Goal: Information Seeking & Learning: Learn about a topic

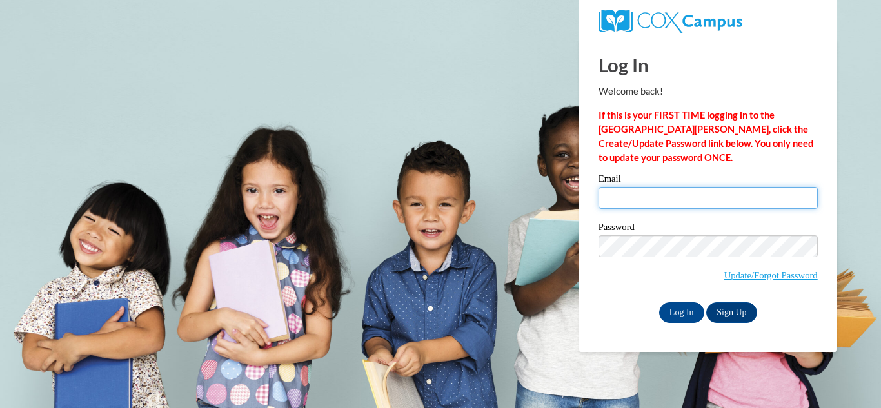
click at [630, 188] on input "Email" at bounding box center [708, 198] width 219 height 22
type input "[EMAIL_ADDRESS][DOMAIN_NAME]"
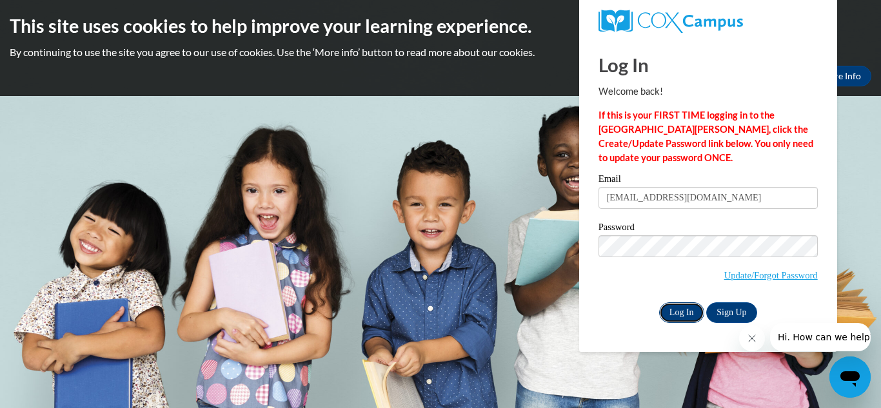
click at [685, 303] on input "Log In" at bounding box center [681, 313] width 45 height 21
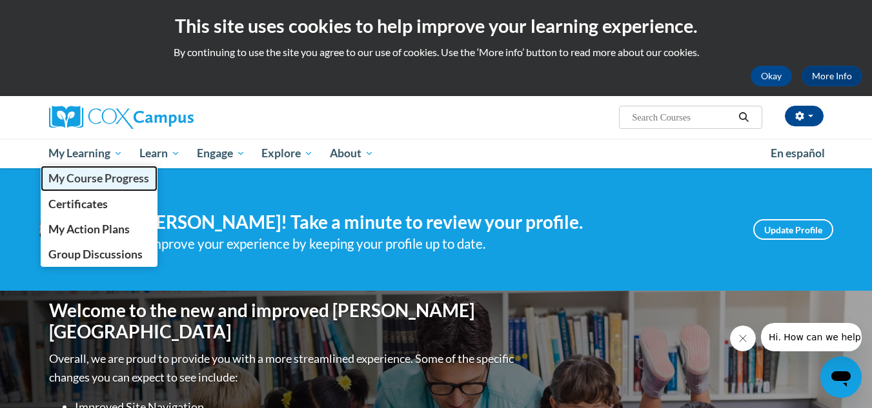
click at [112, 176] on span "My Course Progress" at bounding box center [98, 179] width 101 height 14
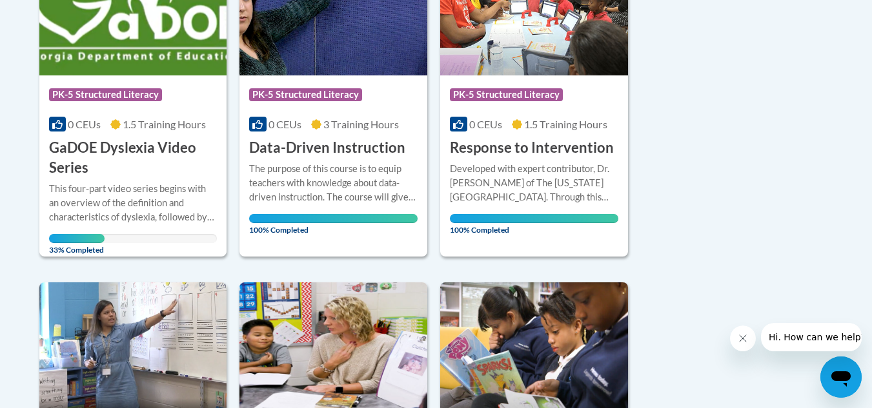
scroll to position [129, 0]
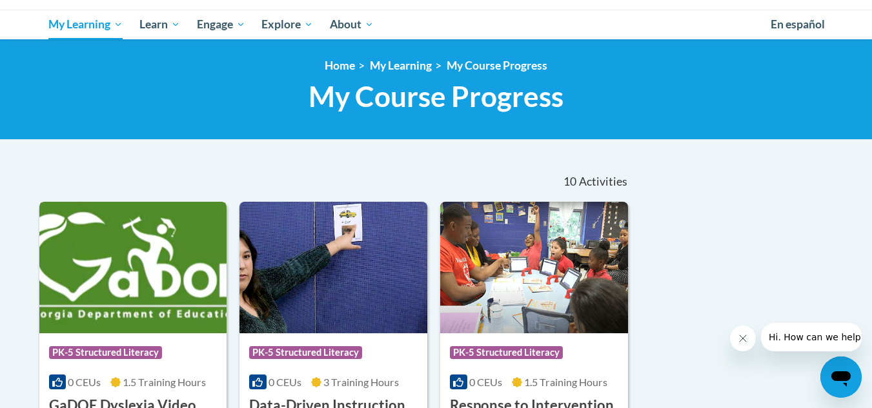
click at [154, 248] on img at bounding box center [133, 268] width 188 height 132
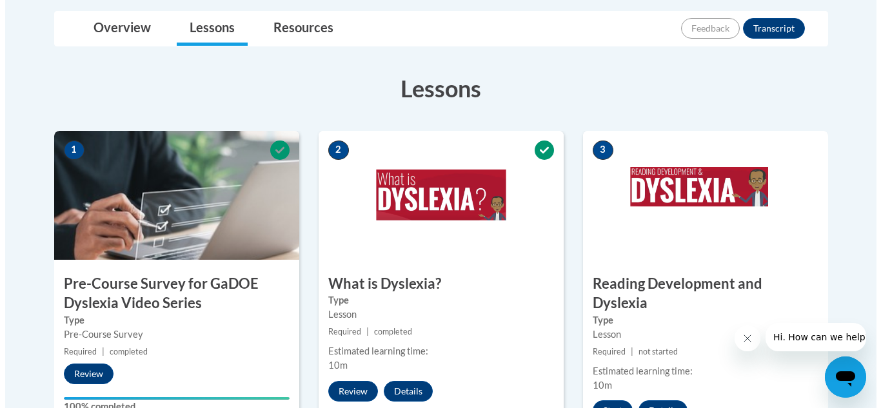
scroll to position [452, 0]
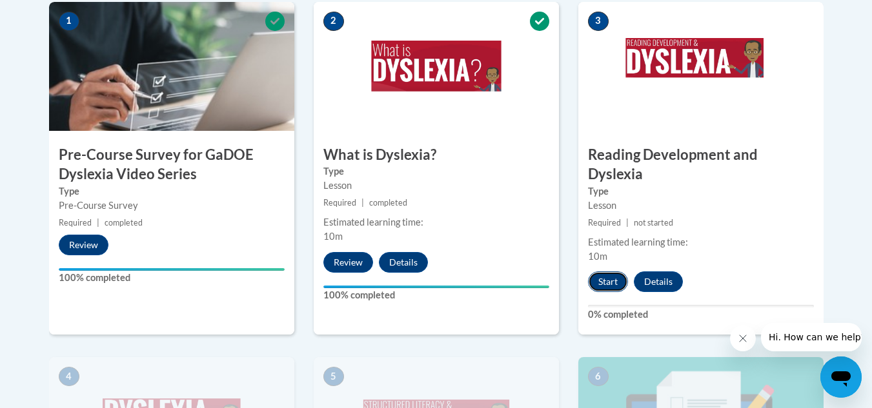
click at [609, 272] on button "Start" at bounding box center [608, 282] width 40 height 21
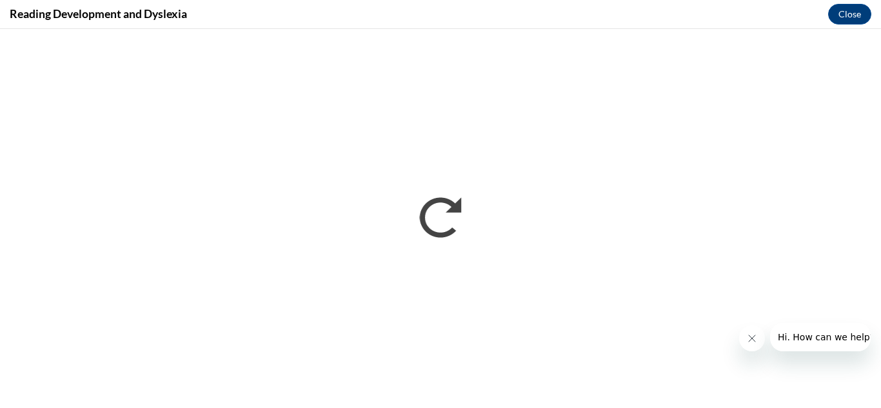
scroll to position [0, 0]
click at [744, 337] on button "Close message from company" at bounding box center [752, 339] width 26 height 26
